Goal: Navigation & Orientation: Find specific page/section

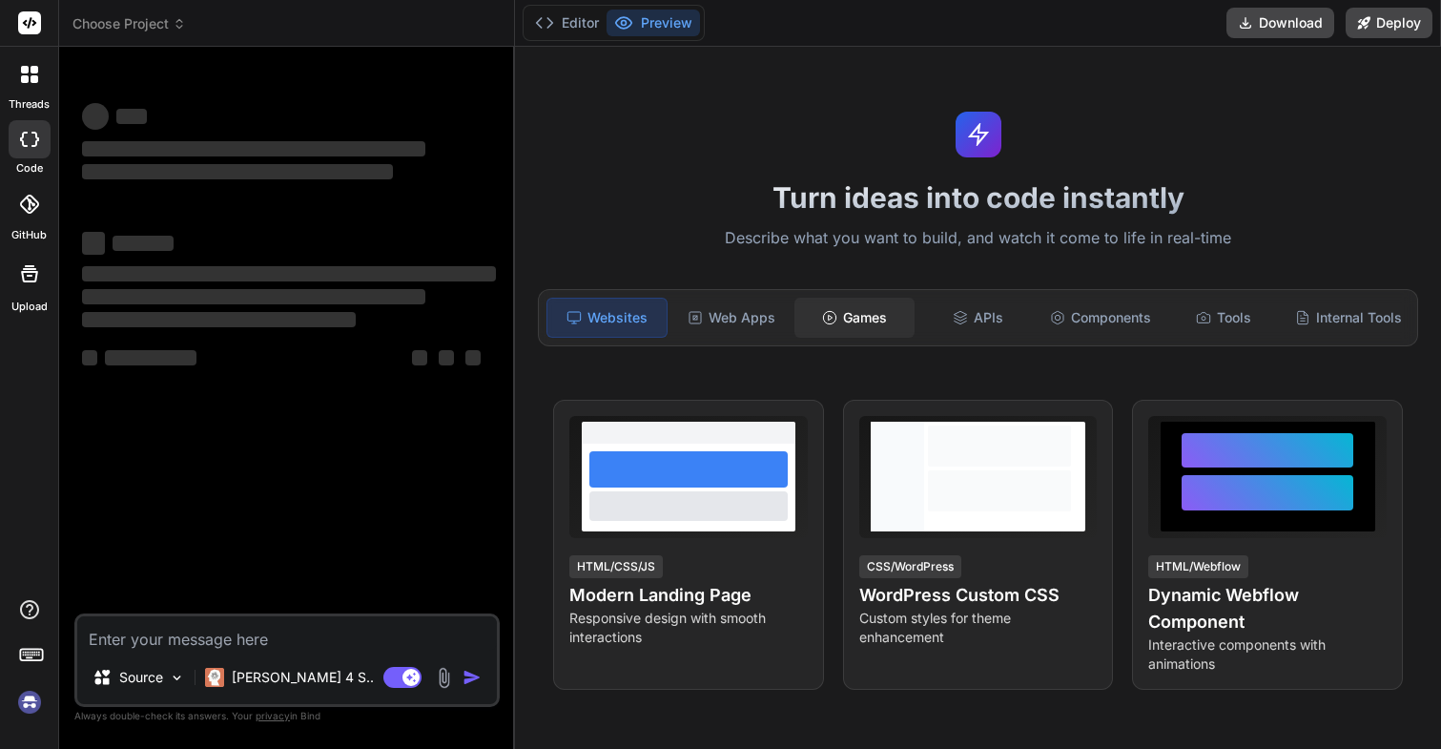
click at [853, 323] on div "Games" at bounding box center [854, 318] width 119 height 40
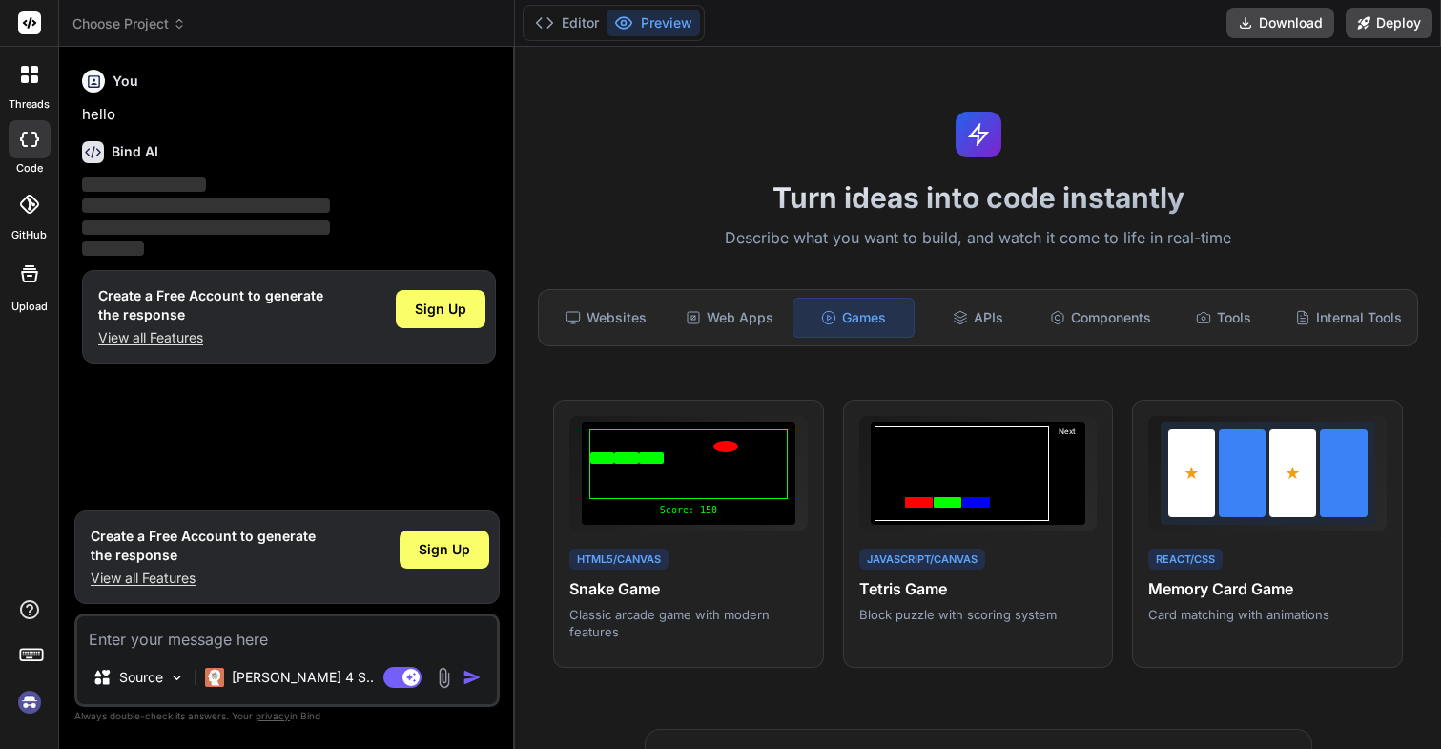
type textarea "x"
click at [984, 328] on div "APIs" at bounding box center [978, 318] width 119 height 40
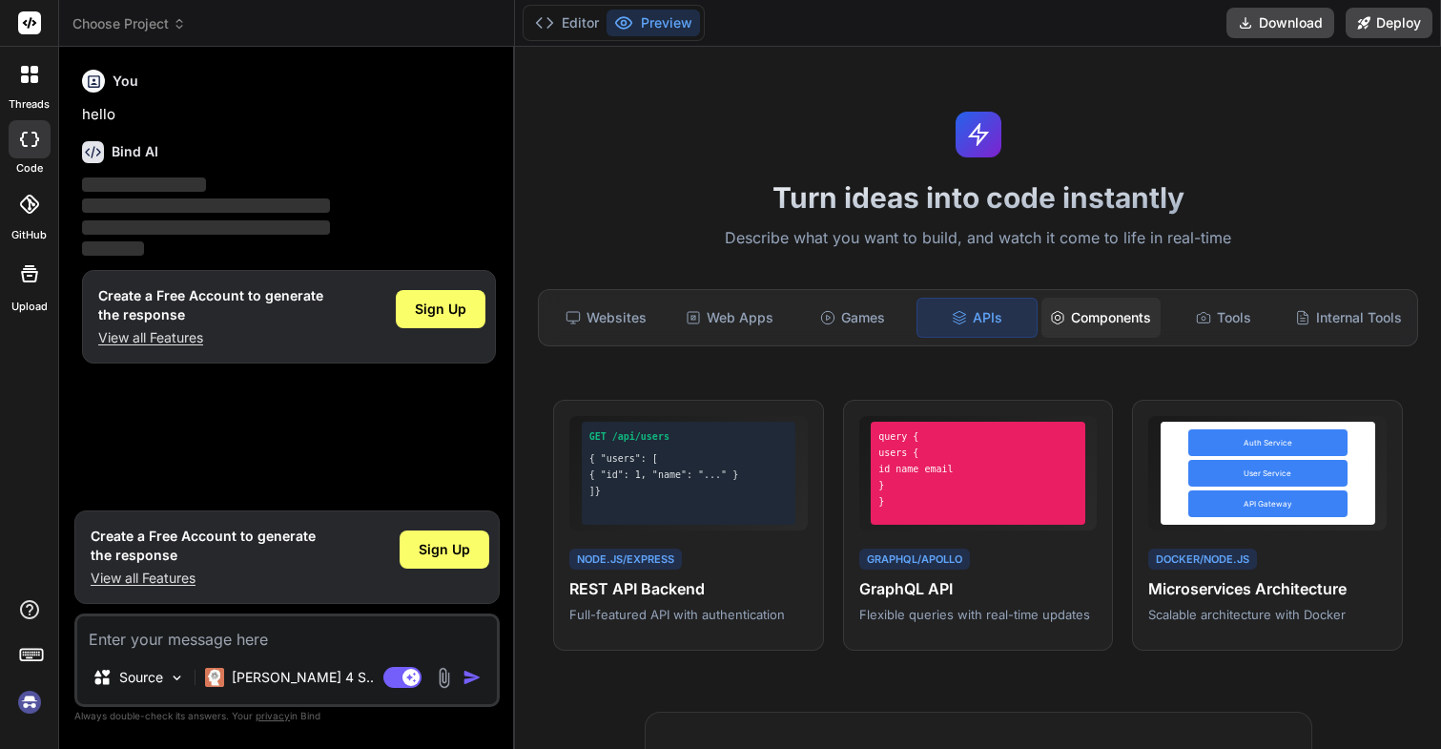
click at [1090, 327] on div "Components" at bounding box center [1101, 318] width 119 height 40
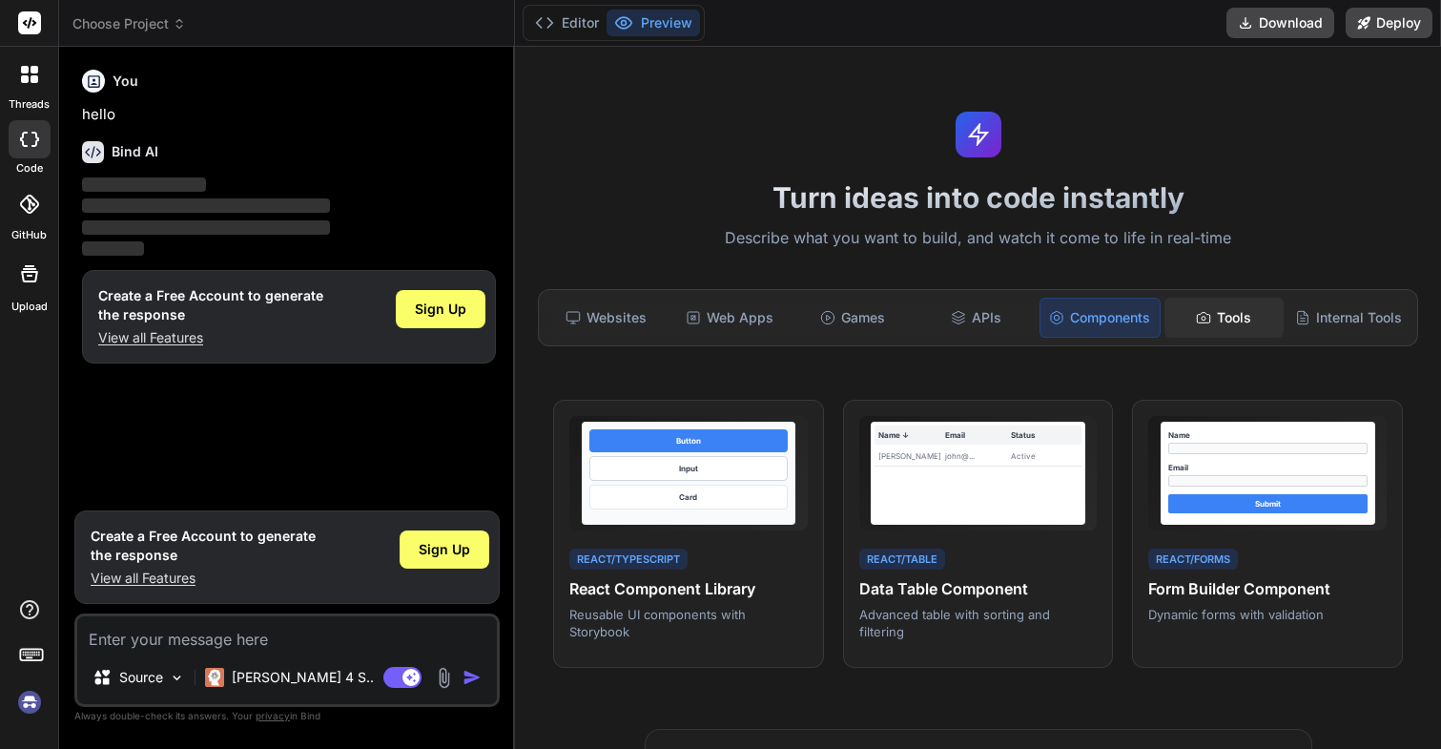
click at [1209, 327] on div "Tools" at bounding box center [1224, 318] width 119 height 40
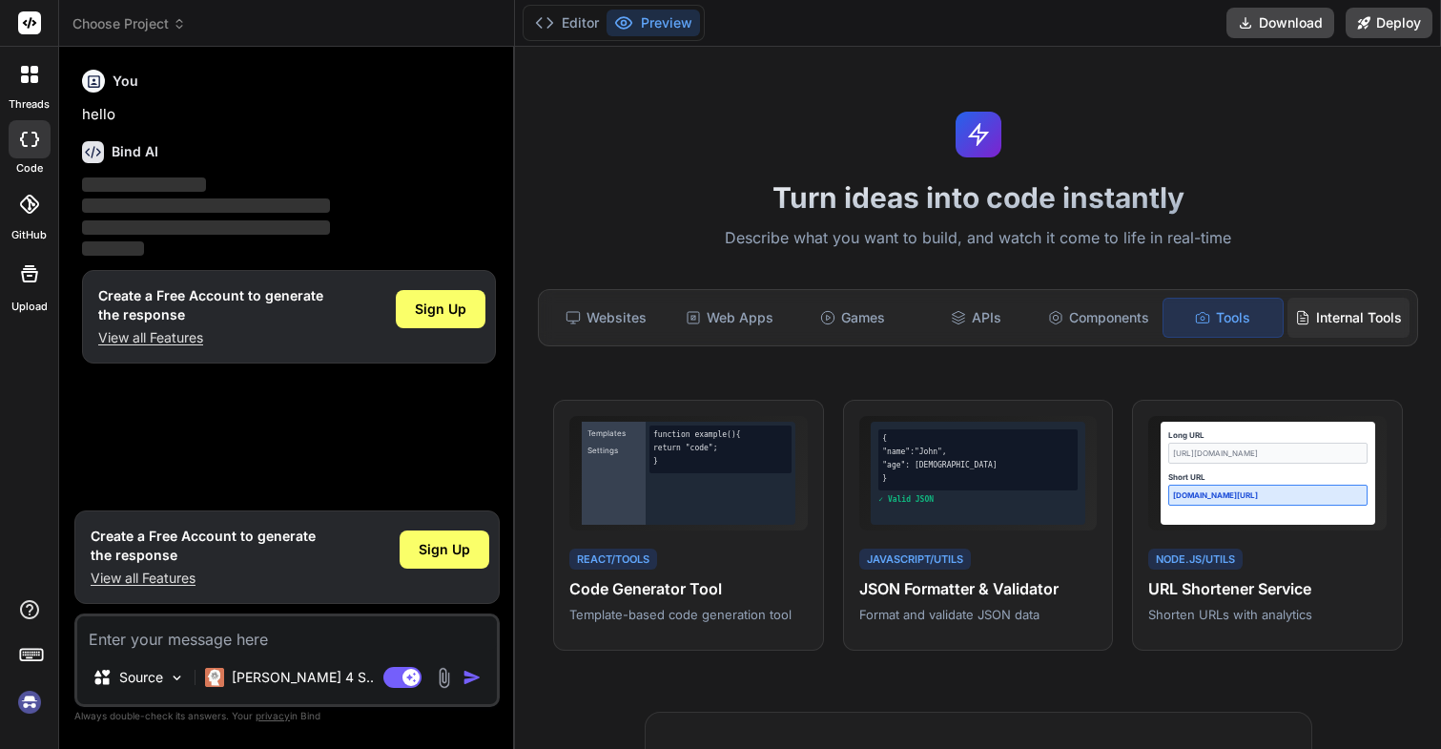
click at [1323, 321] on div "Internal Tools" at bounding box center [1349, 318] width 122 height 40
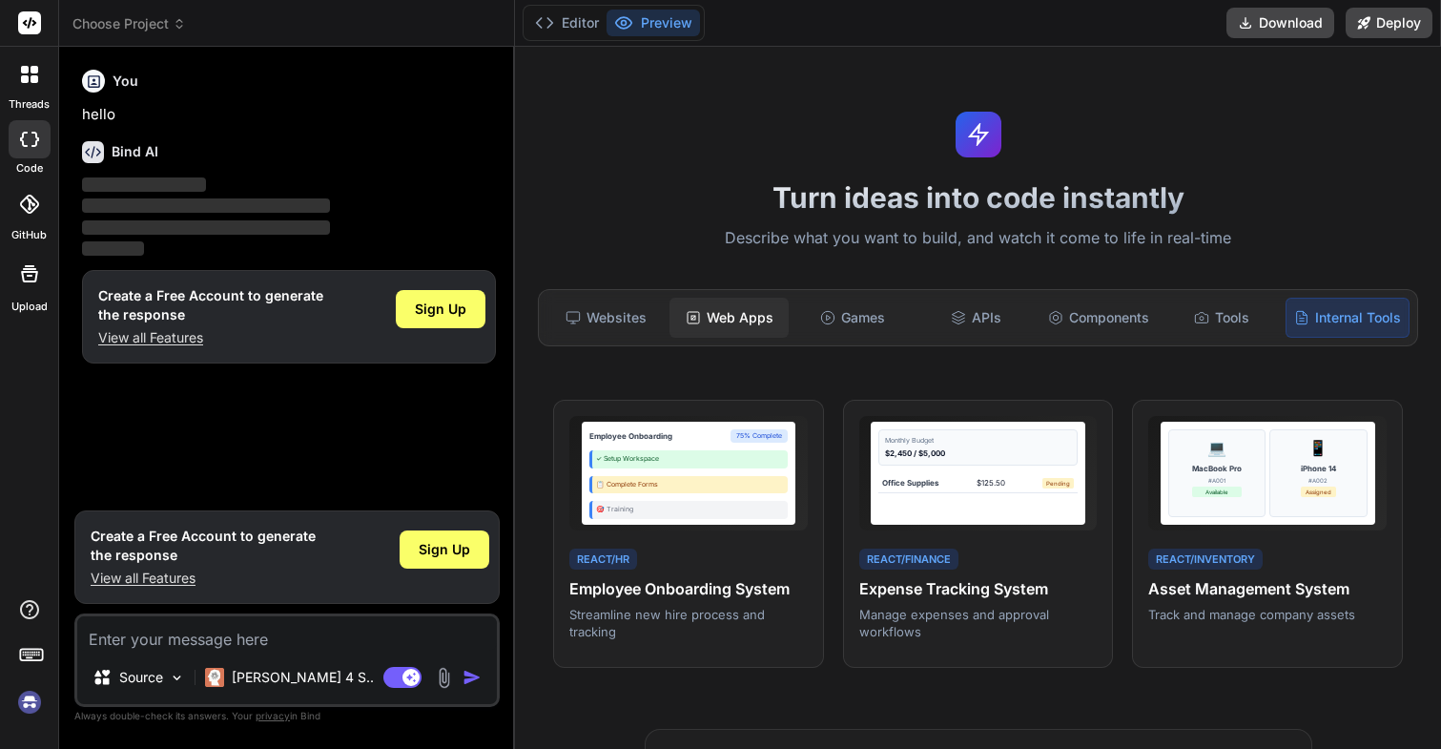
click at [742, 328] on div "Web Apps" at bounding box center [729, 318] width 119 height 40
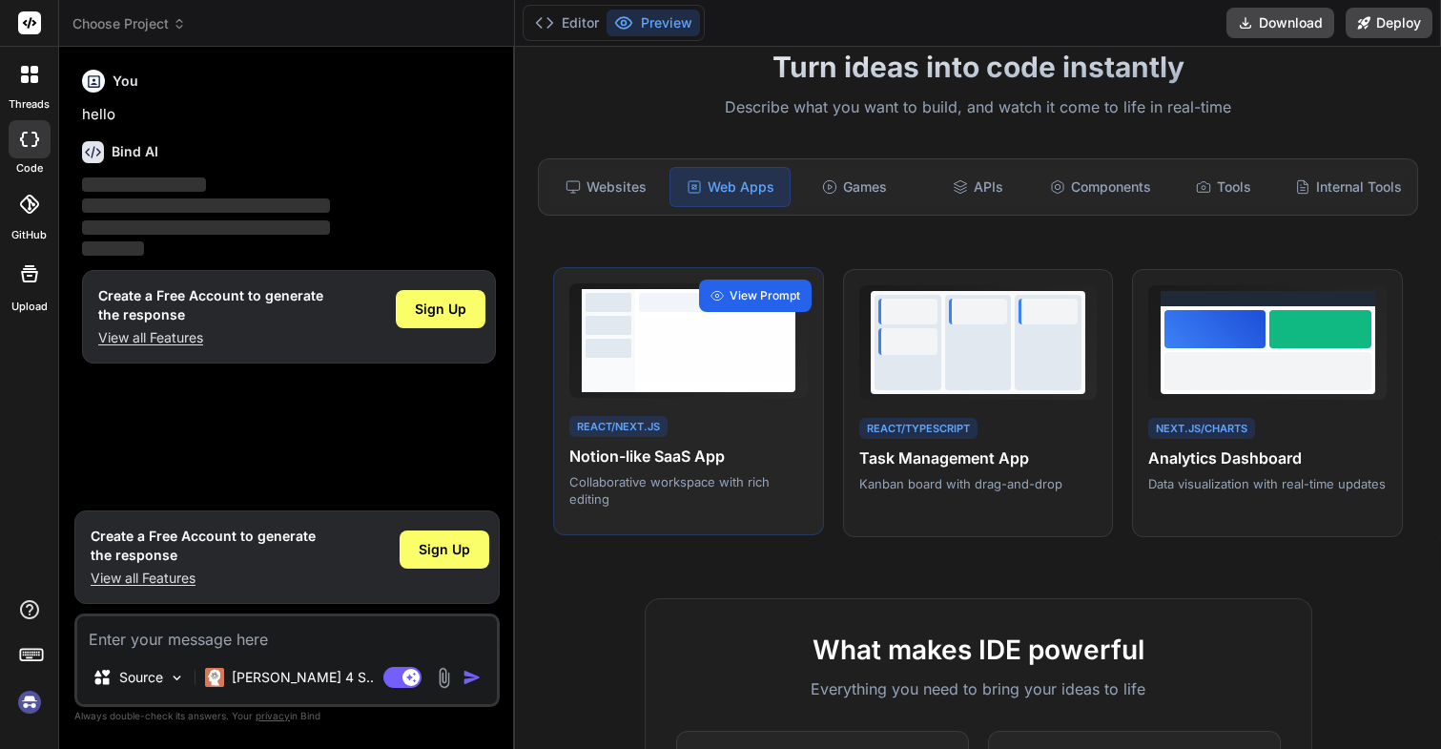
scroll to position [273, 0]
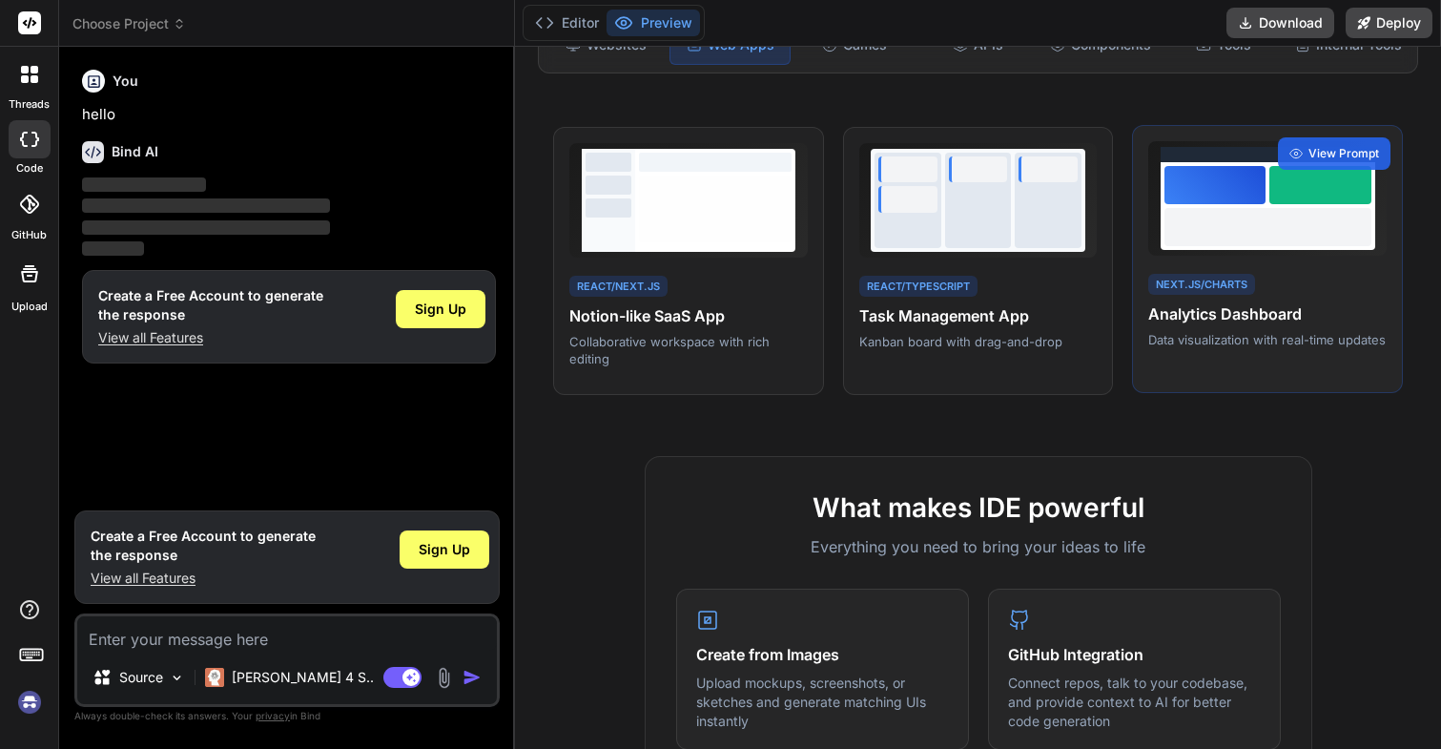
click at [1170, 332] on p "Data visualization with real-time updates" at bounding box center [1268, 339] width 238 height 17
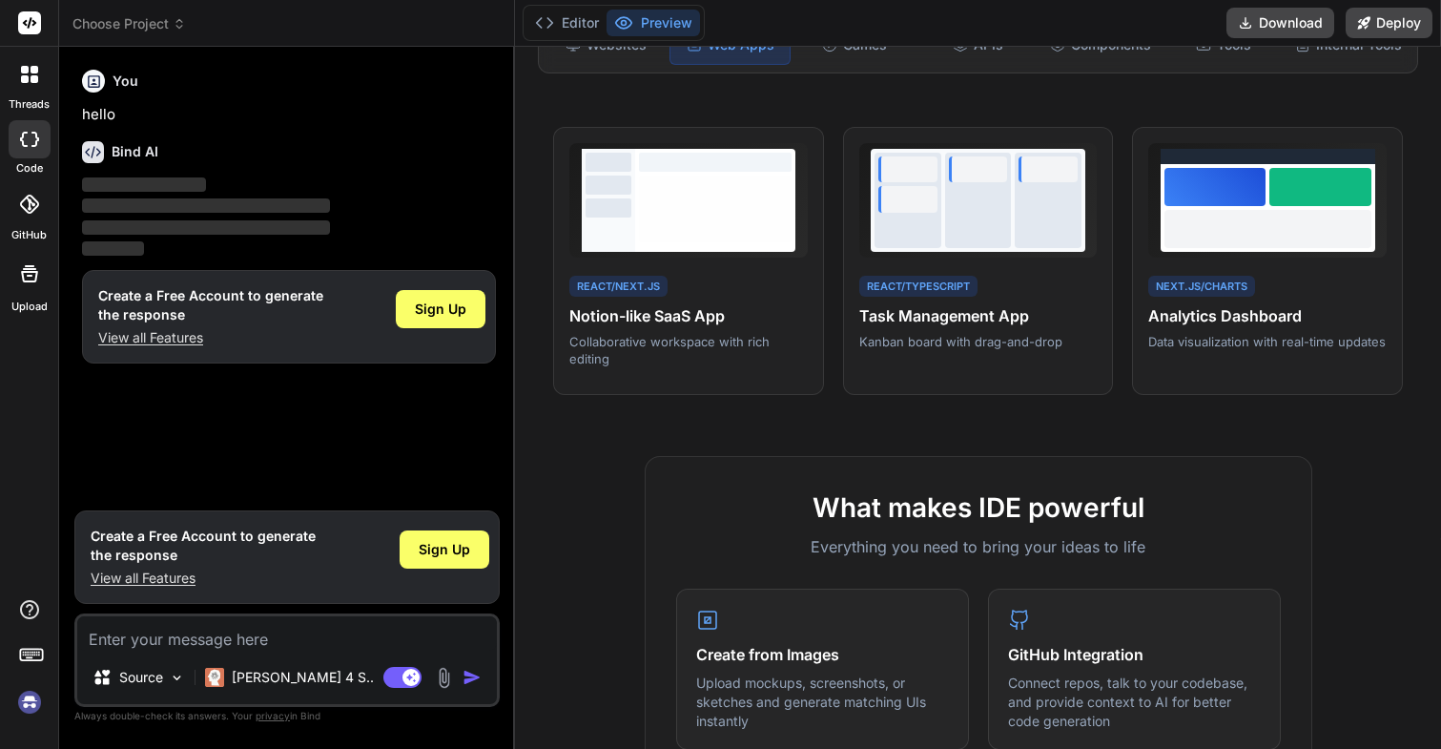
click at [24, 216] on div at bounding box center [30, 204] width 42 height 42
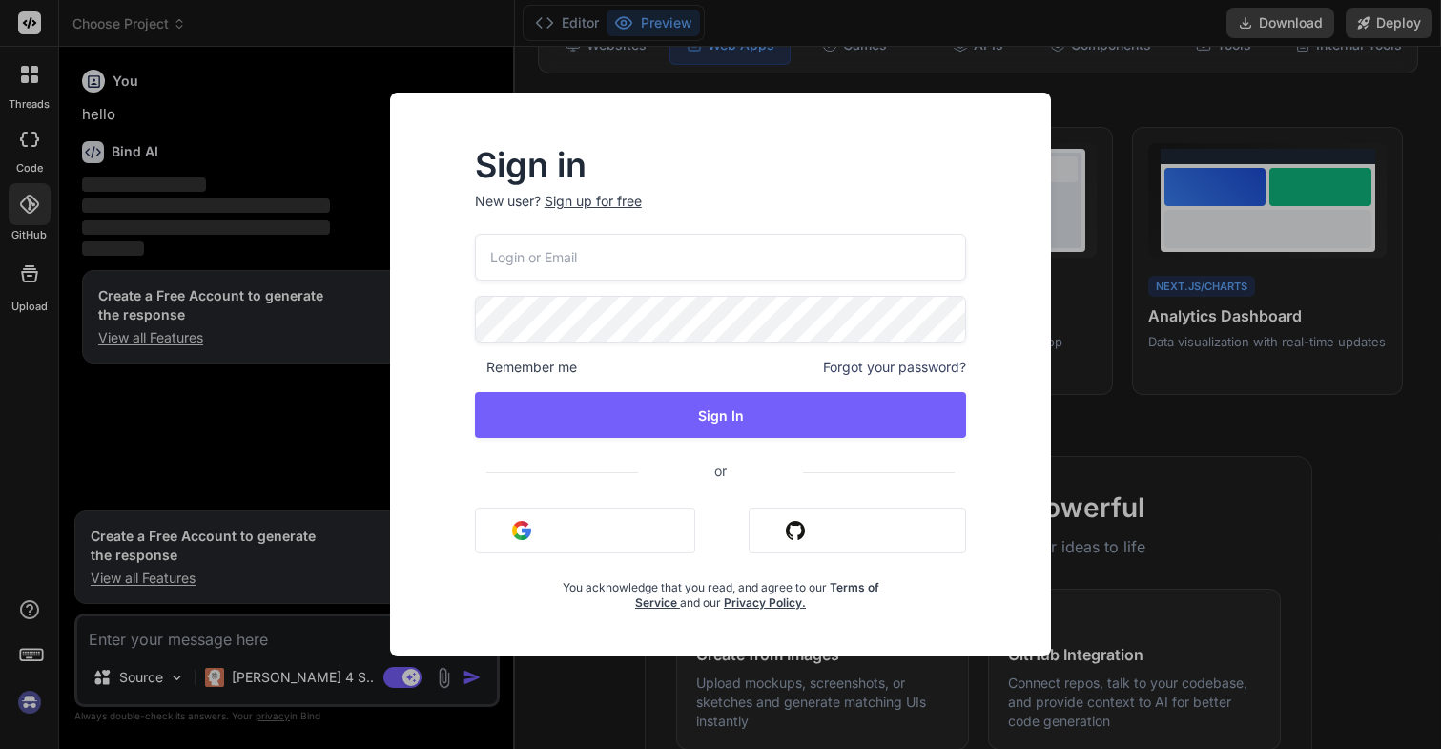
click at [29, 96] on div "Sign in New user? Sign up for free Remember me Forgot your password? Sign In or…" at bounding box center [720, 374] width 1441 height 749
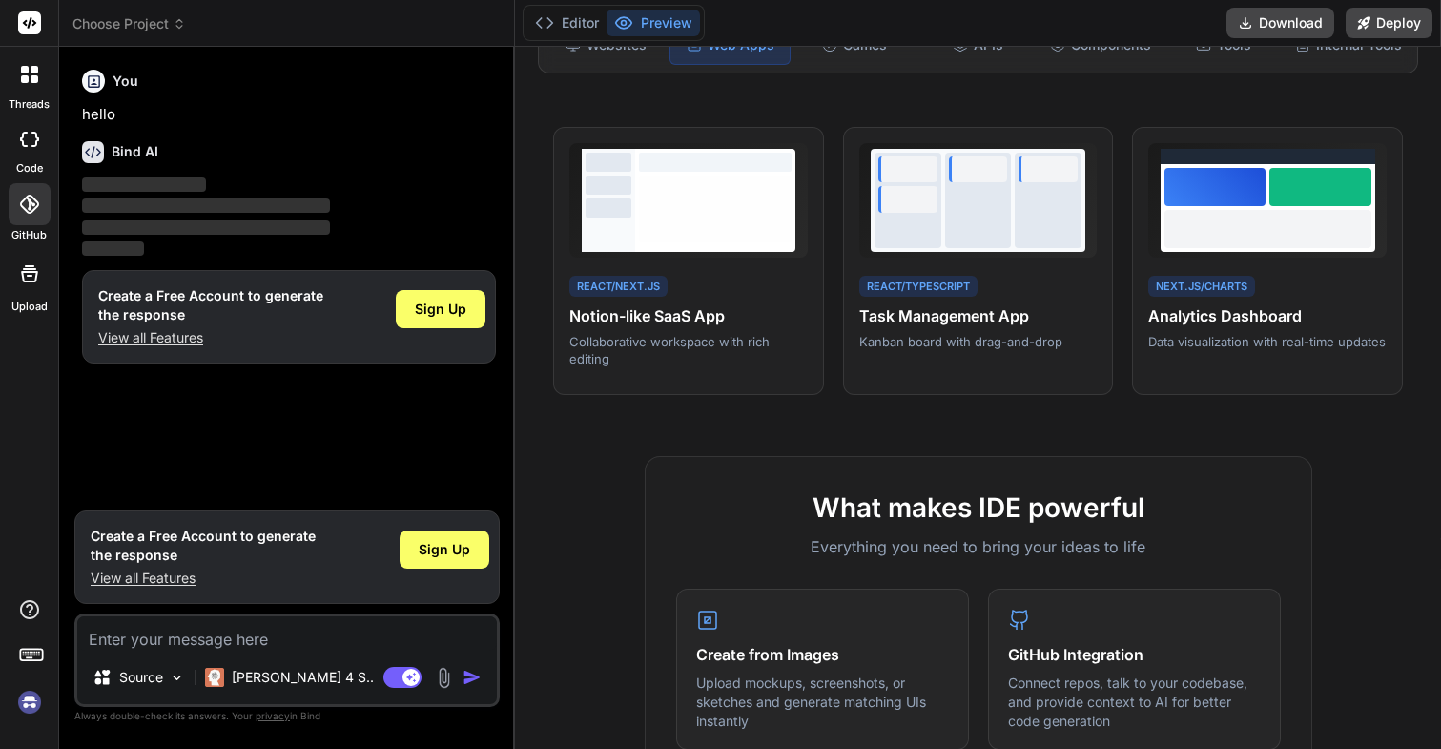
click at [29, 96] on label "threads" at bounding box center [29, 104] width 41 height 16
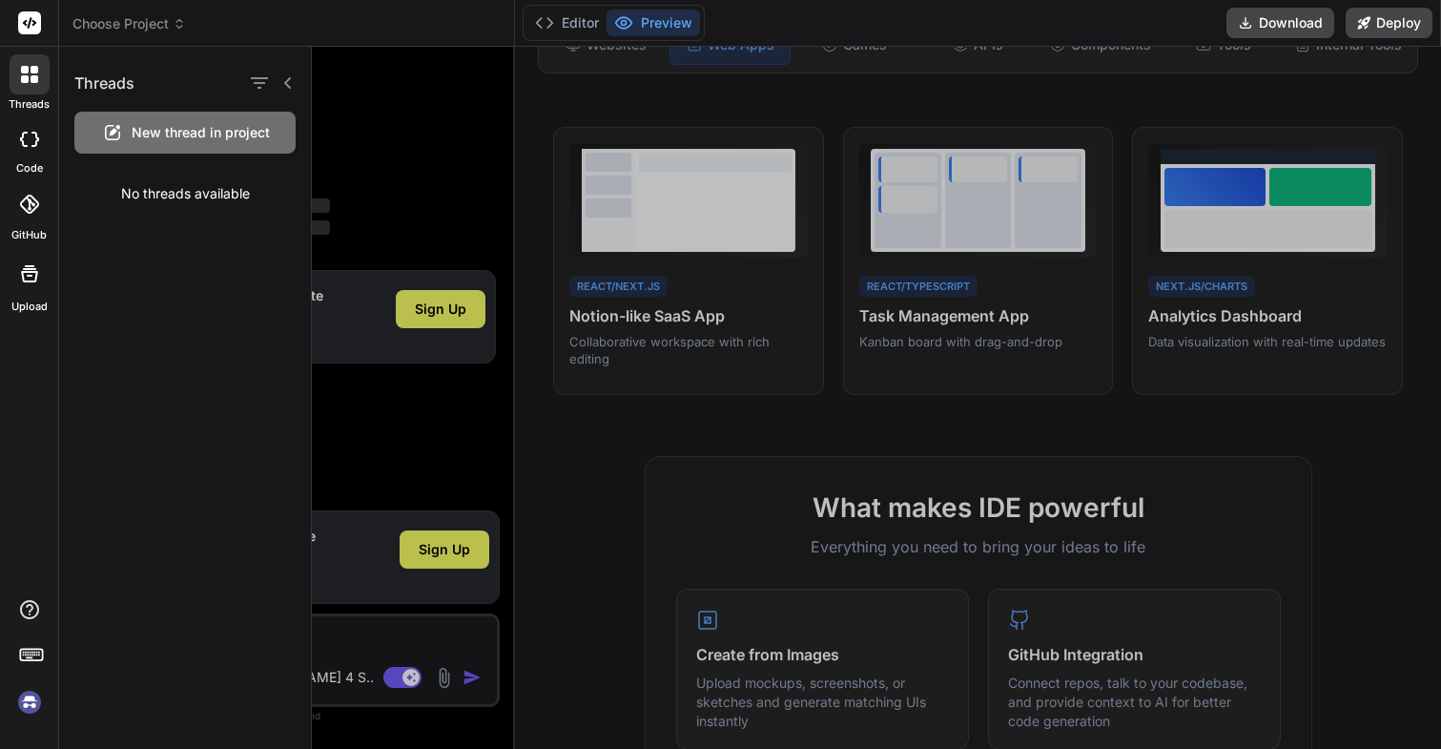
click at [36, 300] on label "Upload" at bounding box center [29, 307] width 36 height 16
